Goal: Task Accomplishment & Management: Use online tool/utility

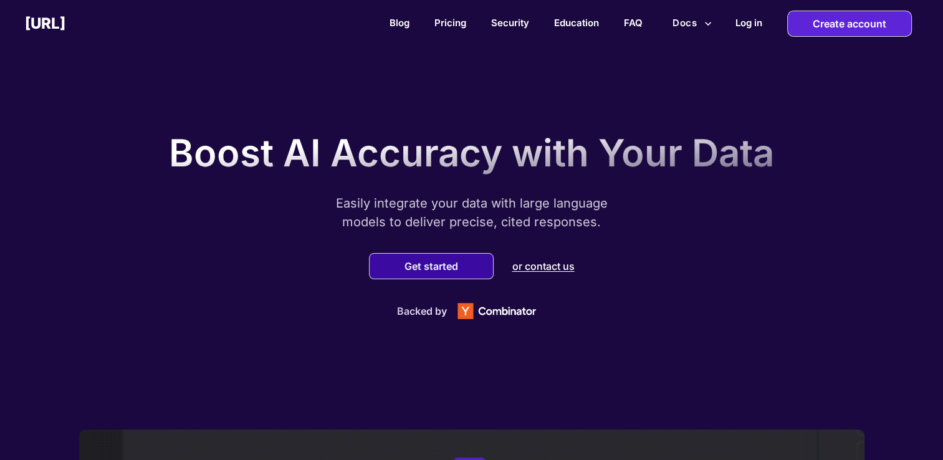
drag, startPoint x: 0, startPoint y: 0, endPoint x: 453, endPoint y: 261, distance: 522.8
click at [453, 261] on button "Get started" at bounding box center [431, 266] width 61 height 12
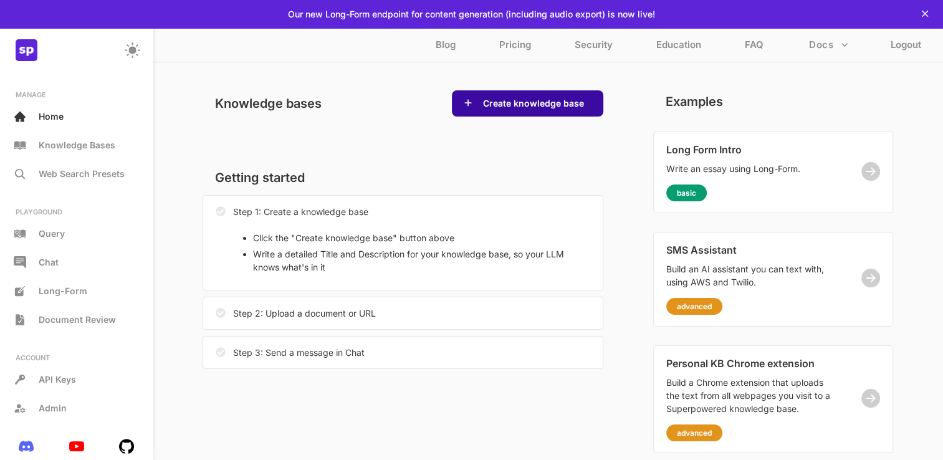
click at [529, 110] on div "Create knowledge base" at bounding box center [527, 103] width 151 height 26
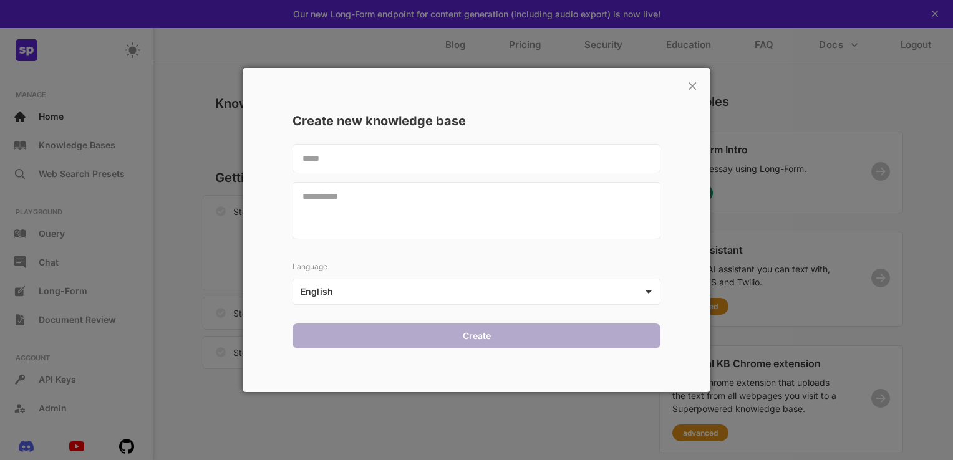
click at [699, 77] on div "× Create new knowledge base Language English ** Create" at bounding box center [477, 230] width 468 height 324
click at [688, 84] on p "×" at bounding box center [692, 84] width 12 height 21
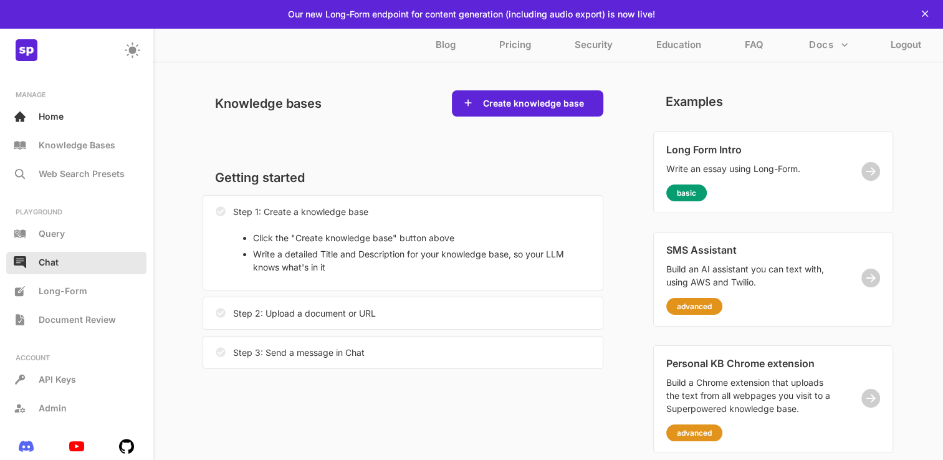
click at [101, 265] on div "Chat" at bounding box center [76, 263] width 140 height 22
